Goal: Find specific page/section: Find specific page/section

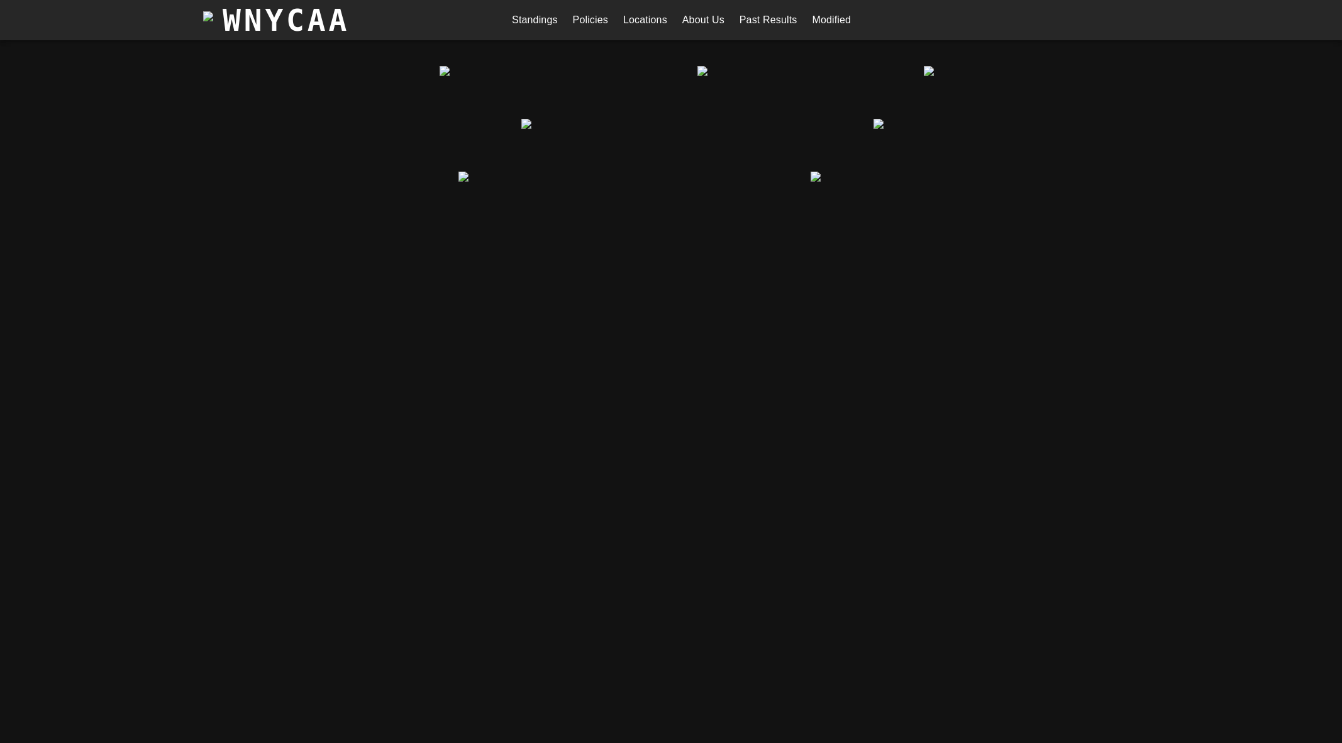
click at [833, 23] on link "Modified" at bounding box center [831, 20] width 39 height 20
